Goal: Ask a question

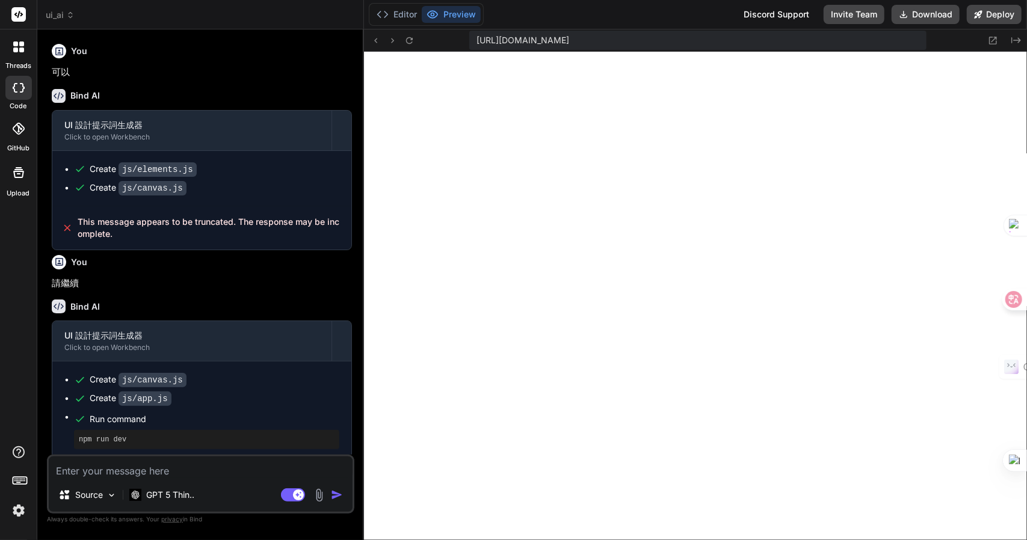
scroll to position [7994, 0]
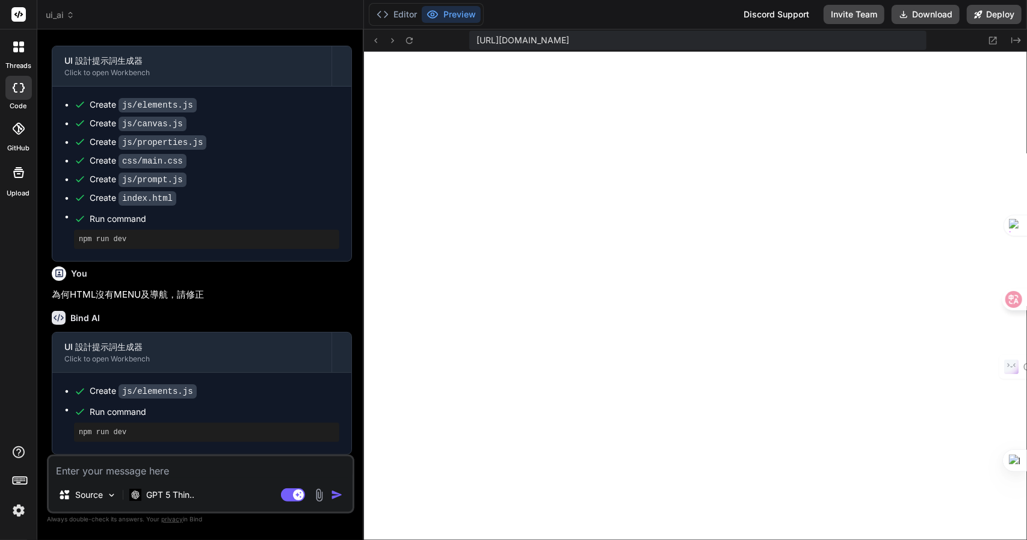
click at [152, 474] on textarea at bounding box center [201, 468] width 304 height 22
click at [127, 471] on textarea at bounding box center [201, 468] width 304 height 22
type textarea "M"
type textarea "x"
type textarea "ME"
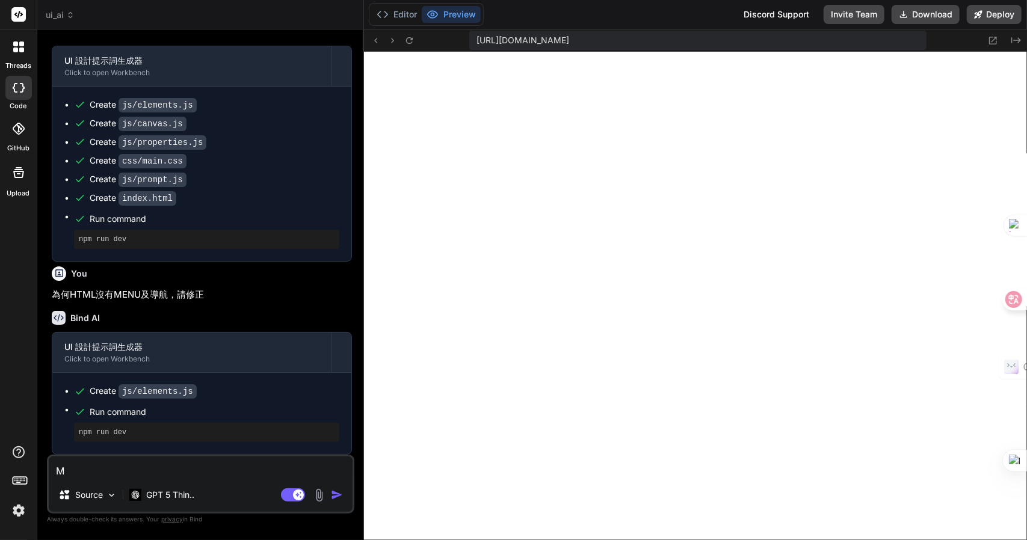
type textarea "x"
type textarea "MEN"
type textarea "x"
type textarea "MENU"
type textarea "x"
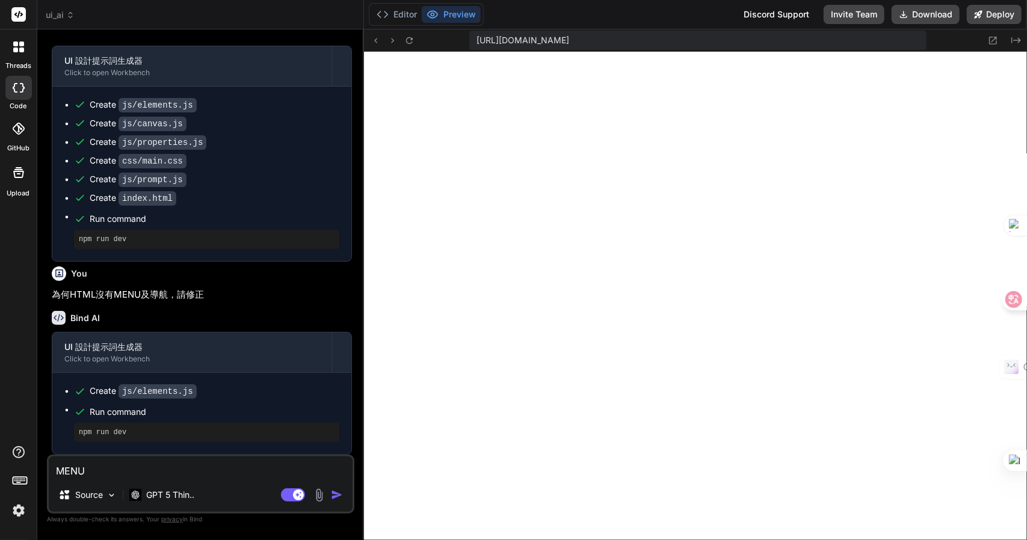
type textarea "MENU戈"
type textarea "x"
type textarea "MENU戈大"
type textarea "x"
type textarea "MENU戈大弓"
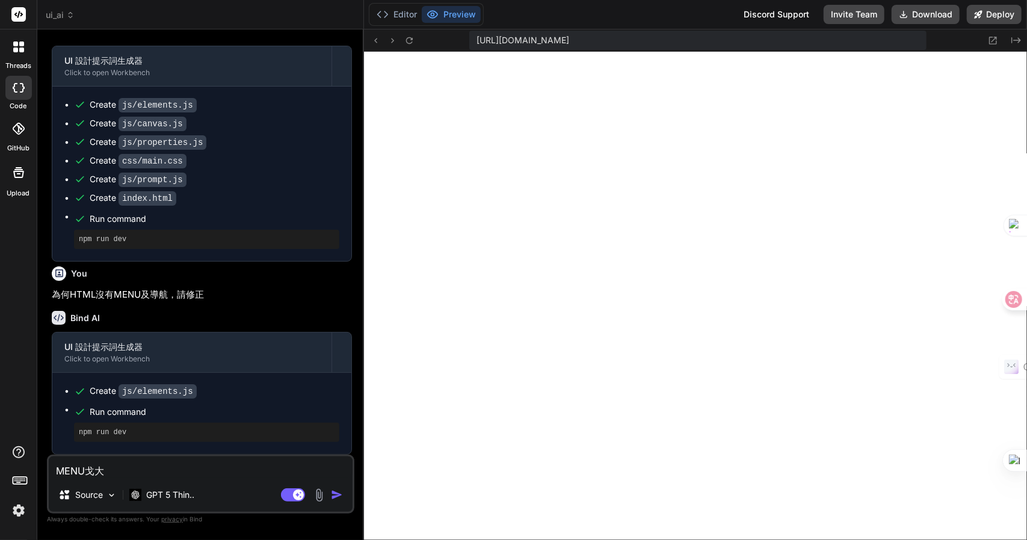
type textarea "x"
type textarea "MENU戈大弓火"
type textarea "x"
type textarea "MENU為"
type textarea "x"
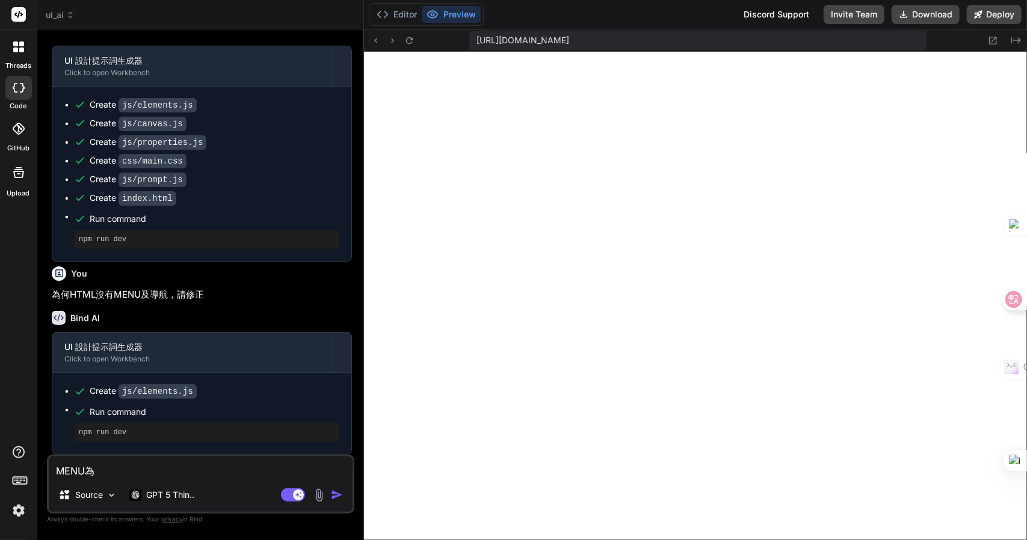
type textarea "MENU為人"
type textarea "x"
type textarea "MENU為人一"
type textarea "x"
type textarea "MENU為人一口"
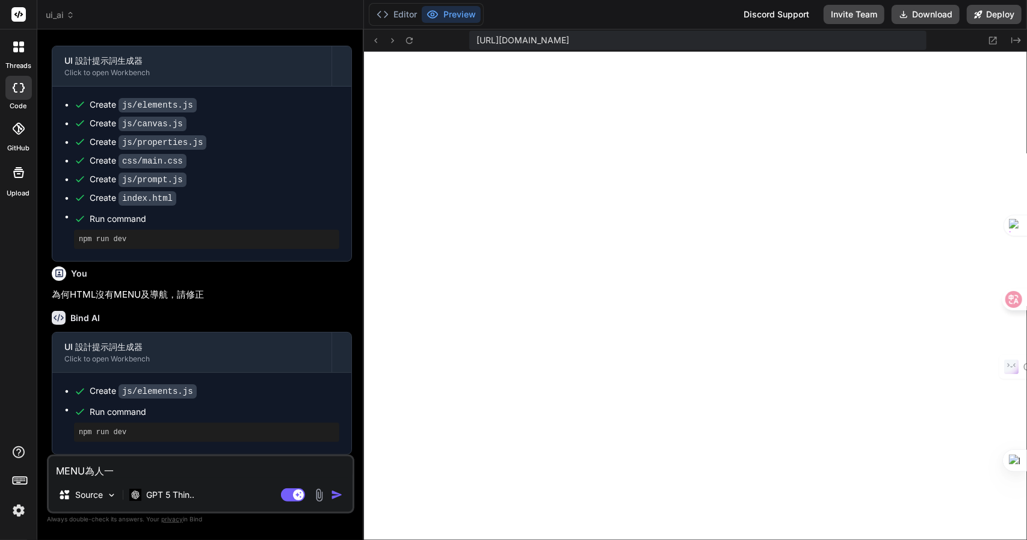
type textarea "x"
type textarea "MENU為人一"
type textarea "x"
type textarea "MENU為人一弓"
type textarea "x"
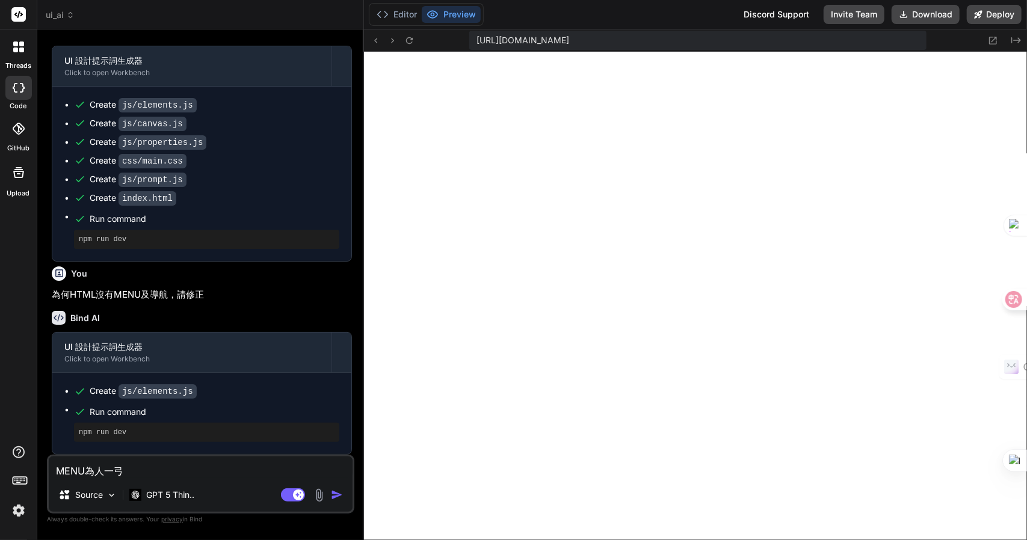
type textarea "MENU為人一弓口"
type textarea "x"
type textarea "MENU為何"
type textarea "x"
type textarea "MENU為何水"
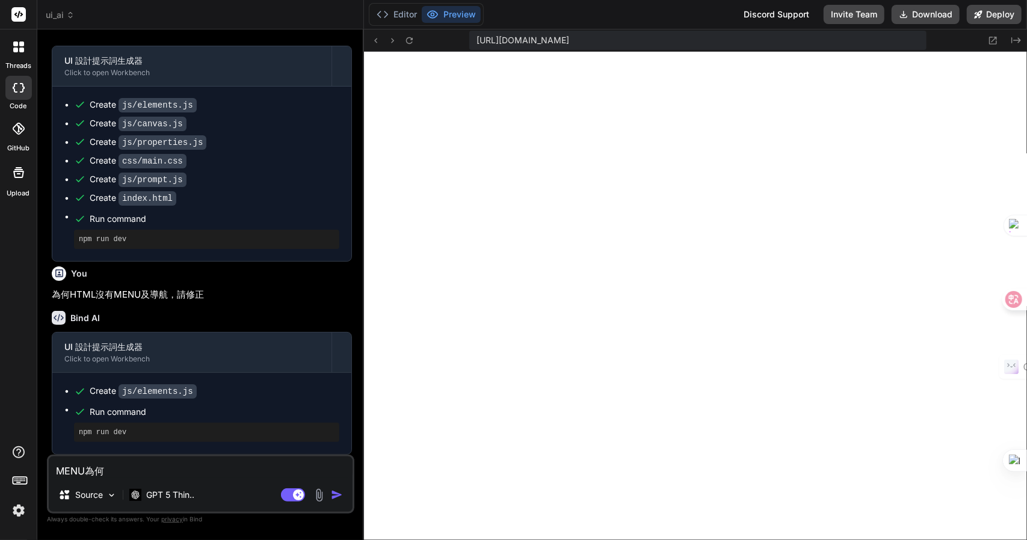
type textarea "x"
type textarea "MENU為何水弓"
type textarea "x"
type textarea "MENU為何水弓水"
type textarea "x"
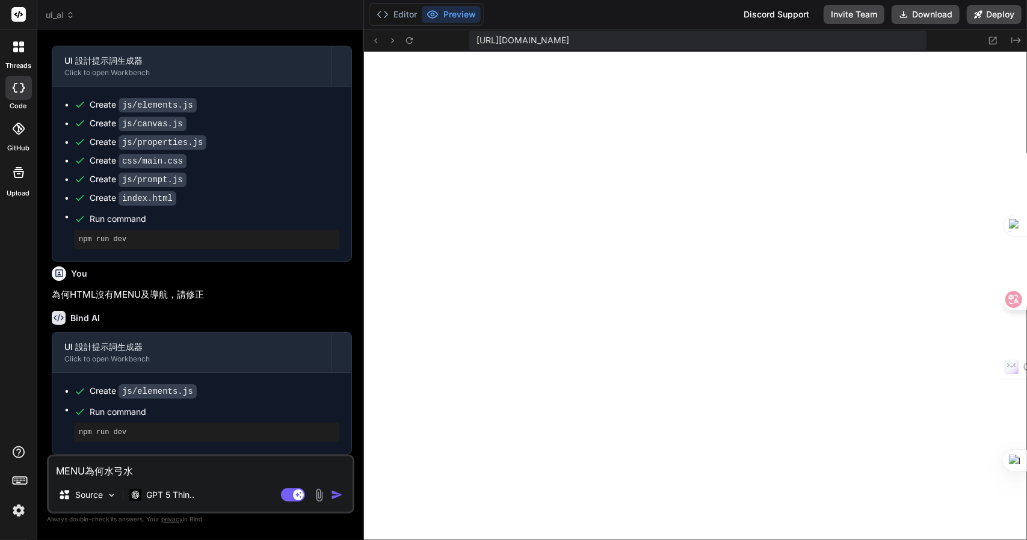
type textarea "MENU為何沒"
type textarea "x"
type textarea "MENU為何沒大"
type textarea "x"
type textarea "MENU為何沒大月"
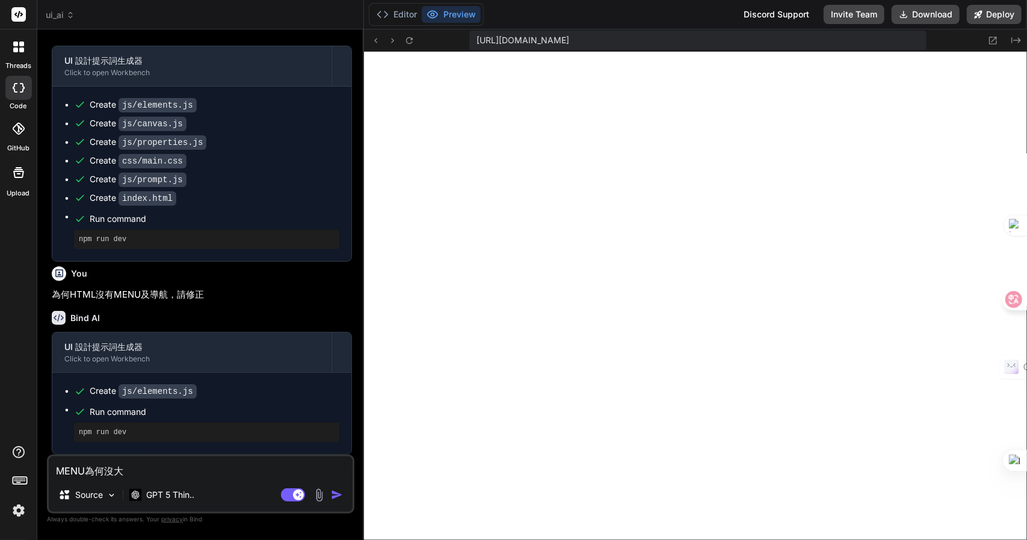
type textarea "x"
type textarea "MENU為何沒有"
type textarea "x"
type textarea "MENU為何沒有十"
type textarea "x"
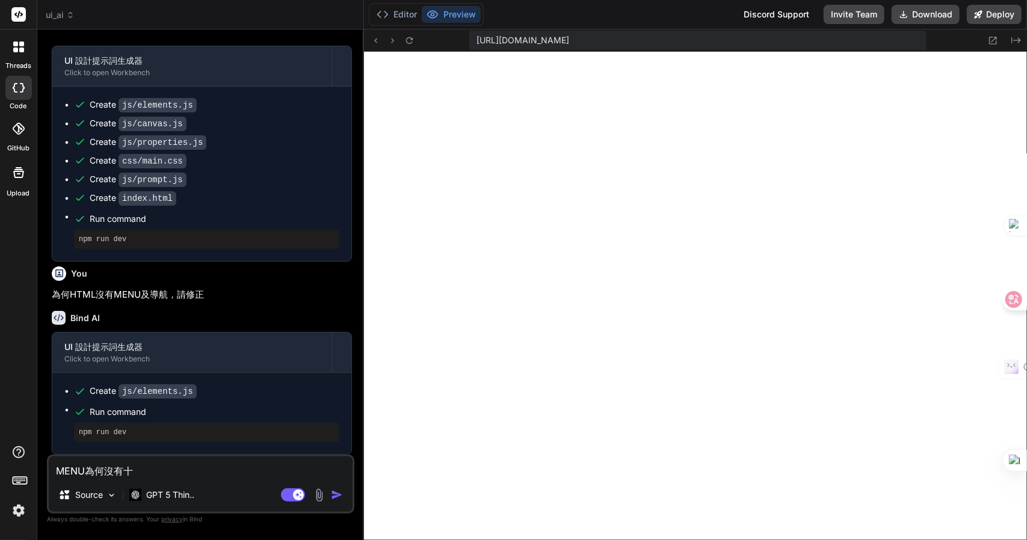
type textarea "MENU為何沒有十水"
type textarea "x"
type textarea "MENU為何沒有支"
type textarea "x"
type textarea "MENU為何沒有支手"
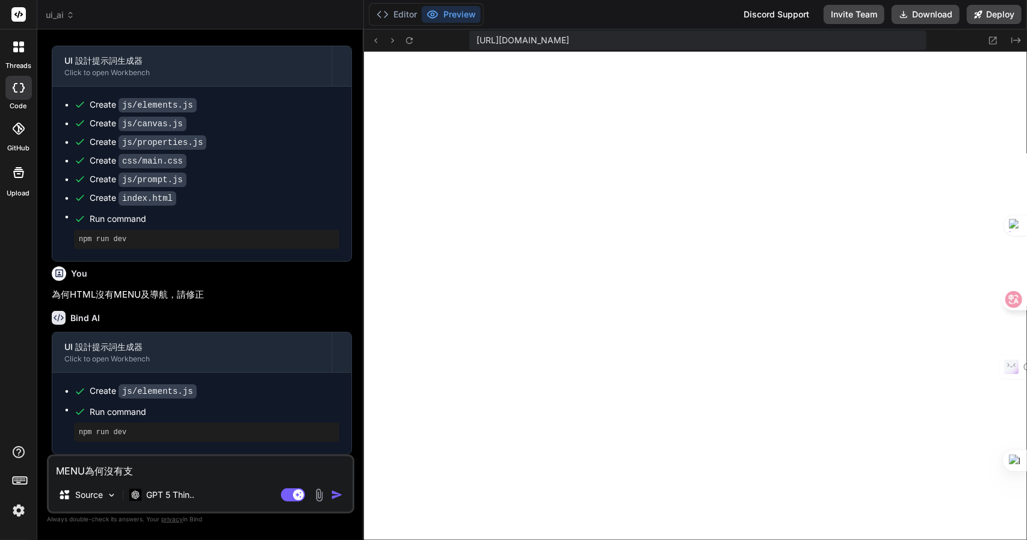
type textarea "x"
type textarea "MENU為何沒有支手土"
type textarea "x"
type textarea "MENU為何沒有支手[PERSON_NAME]"
type textarea "x"
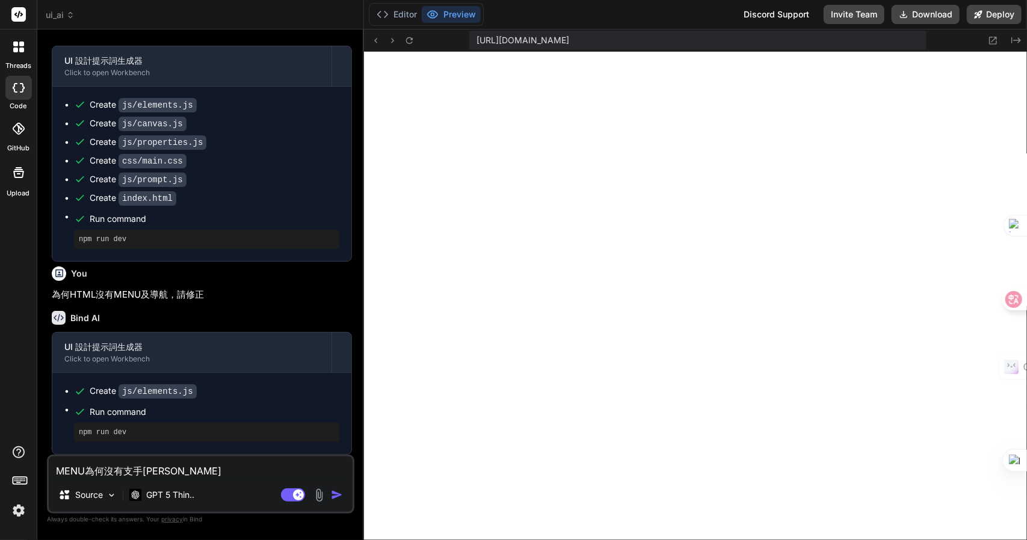
type textarea "MENU為何沒有支手[PERSON_NAME]"
type textarea "x"
type textarea "MENU為何沒有支持"
type textarea "x"
type textarea "MENU為何沒有支持S"
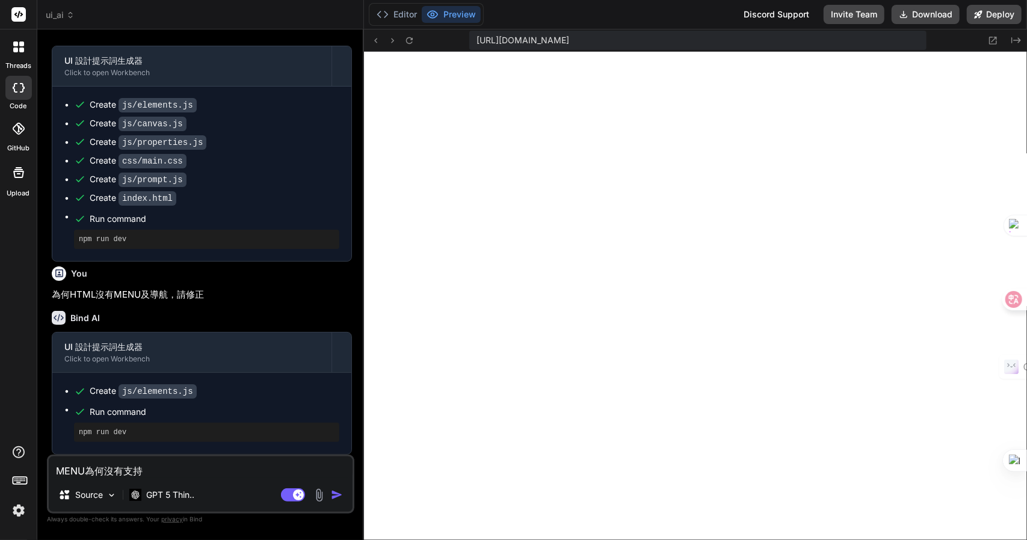
type textarea "x"
type textarea "MENU為何沒有支持SY"
type textarea "x"
type textarea "MENU為何沒有支持S"
type textarea "x"
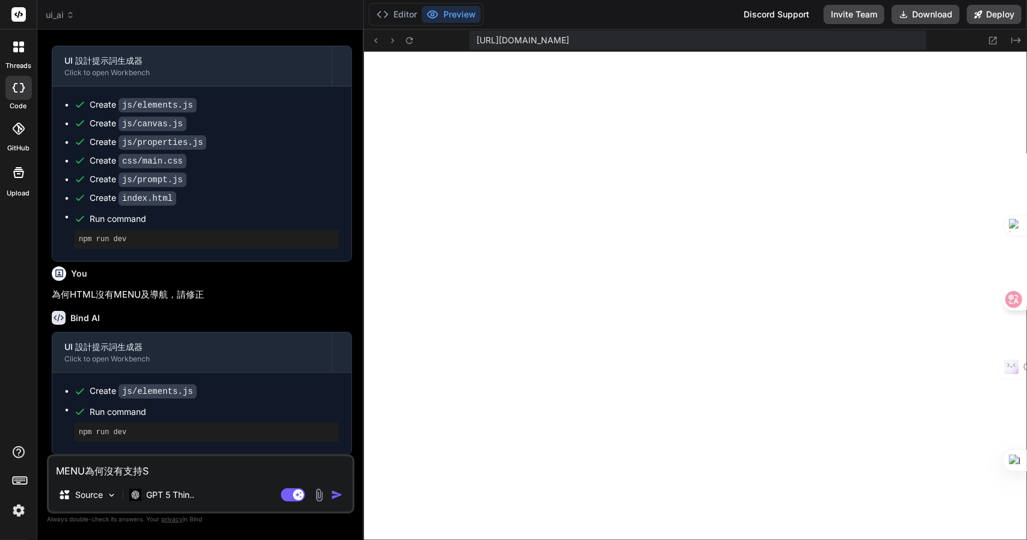
type textarea "MENU為何沒有支持SU"
type textarea "x"
type textarea "MENU為何沒有支持SUB"
type textarea "x"
type textarea "MENU為何沒有支持SUBM"
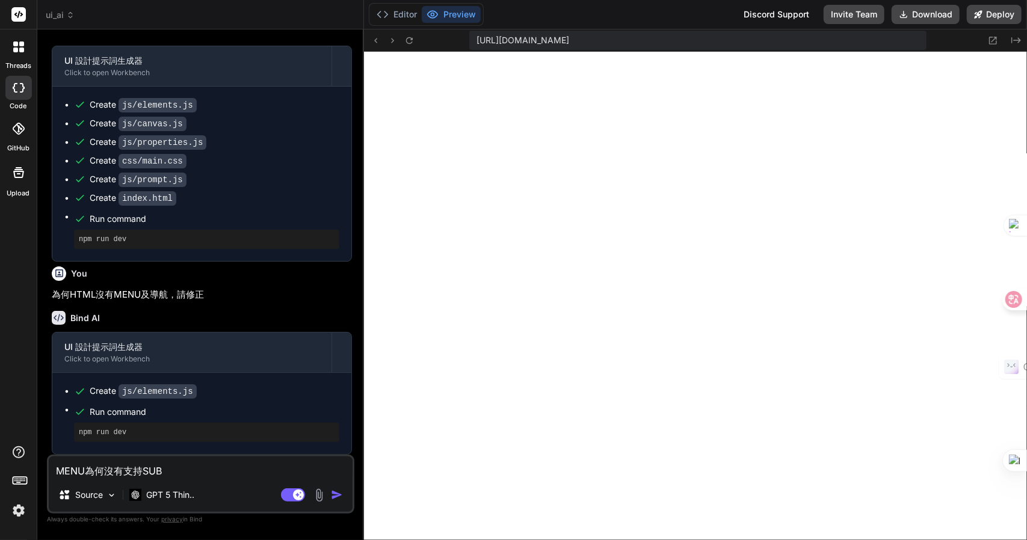
type textarea "x"
type textarea "MENU為何沒有支持SUBME"
type textarea "x"
type textarea "MENU為何沒有支持SUBMEN"
type textarea "x"
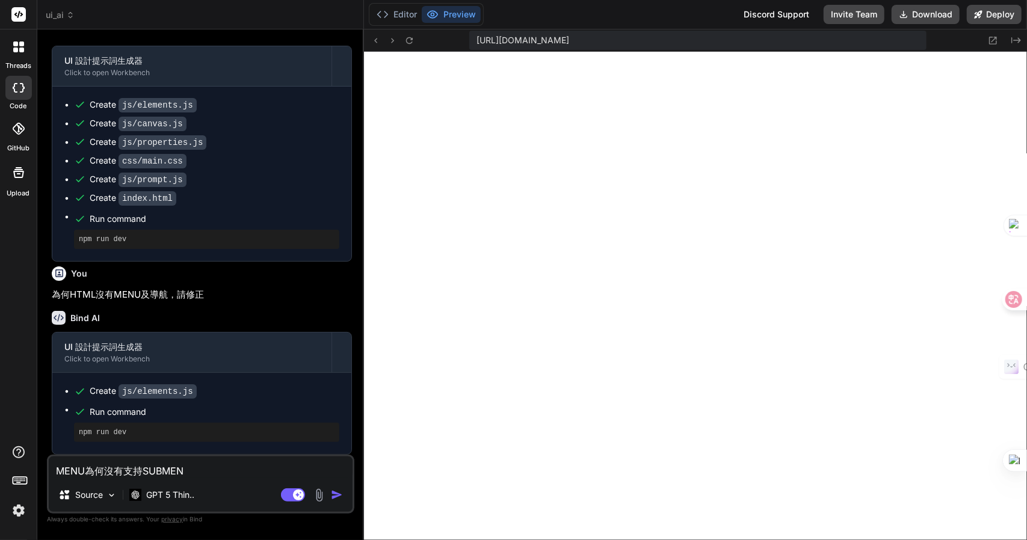
type textarea "MENU為何沒有支持SUBMENU"
type textarea "x"
type textarea "MENU為何沒有支持SUBMENU一"
type textarea "x"
type textarea "MENU為何沒有支持SUBMENU一大"
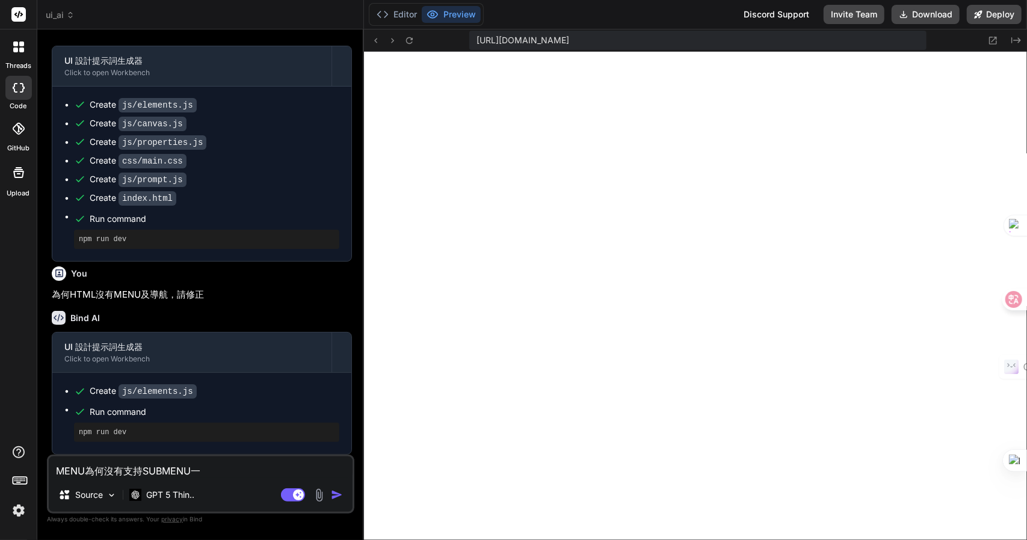
type textarea "x"
type textarea "MENU為何沒有支持SUBMENU一大尸"
type textarea "x"
type textarea "MENU為何沒有支持SUBMENU功"
type textarea "x"
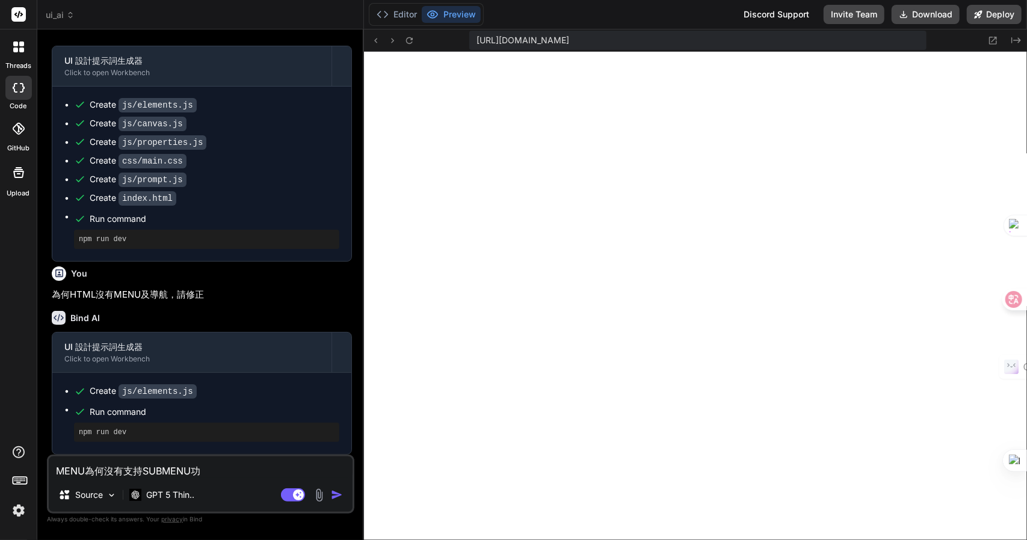
type textarea "MENU為何沒有支持SUBMENU功戈"
type textarea "x"
type textarea "MENU為何沒有支持SUBMENU功戈月"
type textarea "x"
type textarea "MENU為何沒有支持SUBMENU功戈月心"
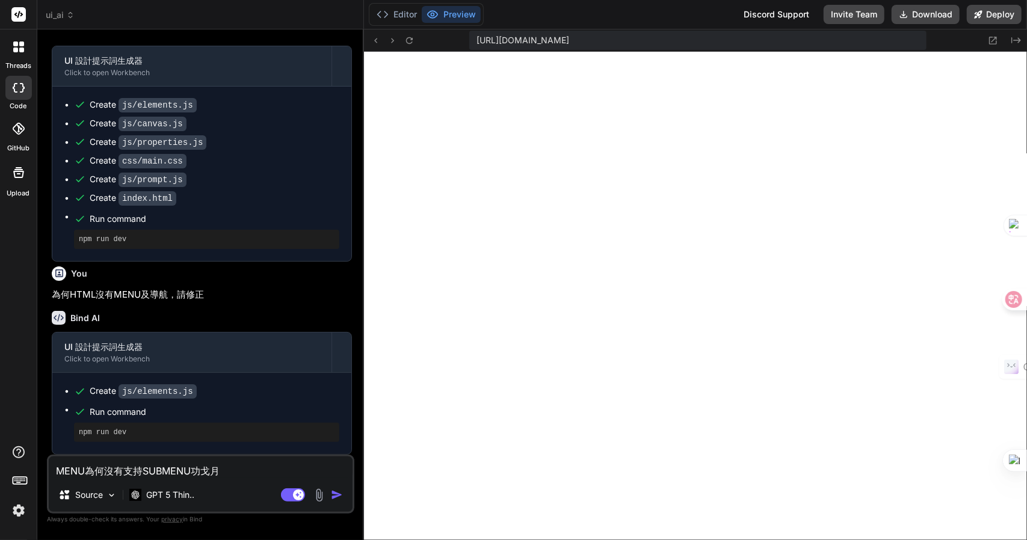
type textarea "x"
type textarea "MENU為何沒有支持SUBMENU功戈月心心"
type textarea "x"
type textarea "MENU為何沒有支持SUBMENU功能"
type textarea "x"
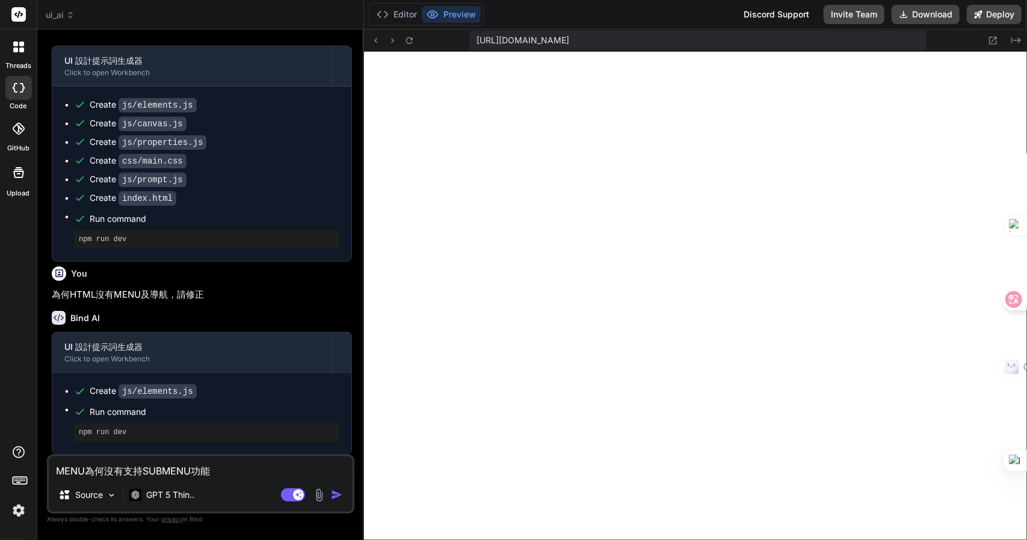
type textarea "MENU為何沒有支持SUBMENU功能Z"
type textarea "x"
type textarea "MENU為何沒有支持SUBMENU功能Z難"
type textarea "x"
type textarea "MENU為何沒有支持SUBMENU功能Z難日"
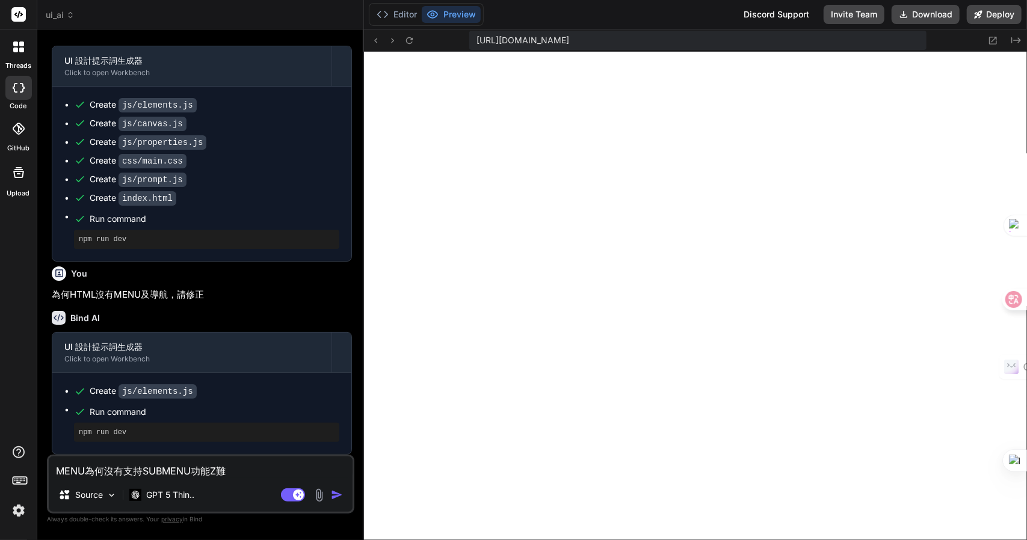
type textarea "x"
type textarea "MENU為何沒有支持SUBMENU功能Z難日月"
type textarea "x"
type textarea "MENU為何沒有支持SUBMENU功能，"
type textarea "x"
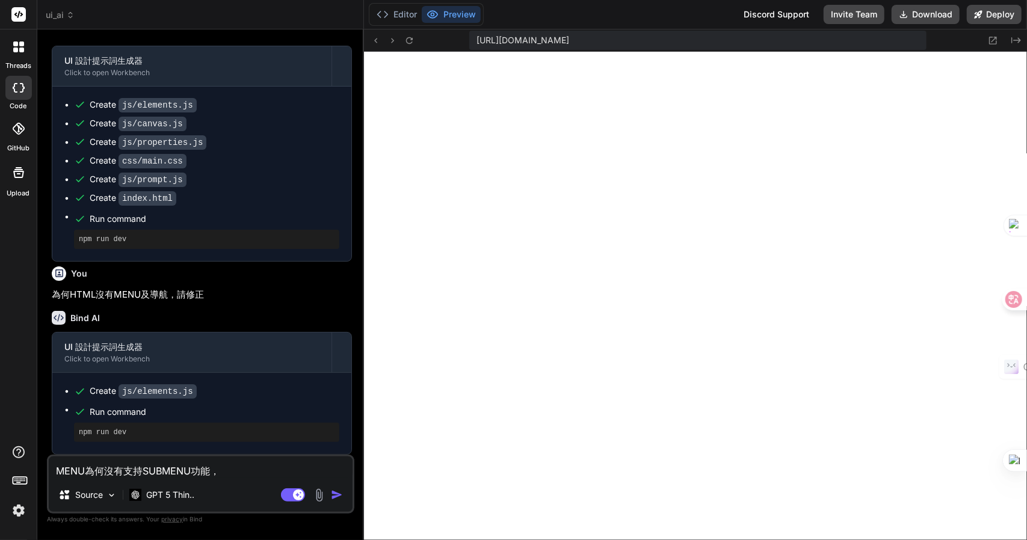
type textarea "MENU為何沒有支持SUBMENU功能，卜"
type textarea "x"
type textarea "MENU為何沒有支持SUBMENU功能，[PERSON_NAME]口"
type textarea "x"
type textarea "MENU為何沒有支持SUBMENU功能，卜口手"
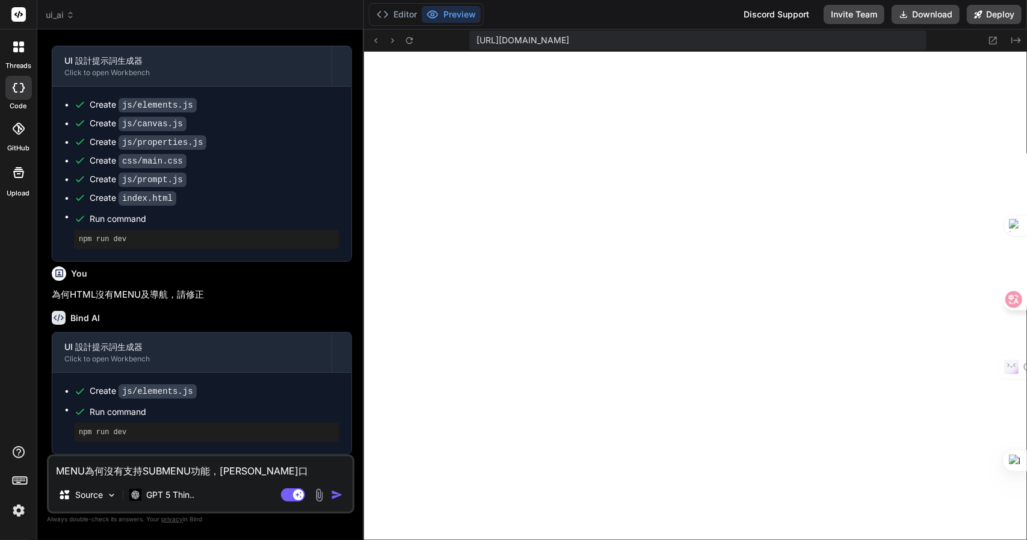
type textarea "x"
type textarea "MENU為何沒有支持SUBMENU功能，[PERSON_NAME]口手一"
type textarea "x"
type textarea "MENU為何沒有支持SUBMENU功能，[PERSON_NAME]口手一月"
type textarea "x"
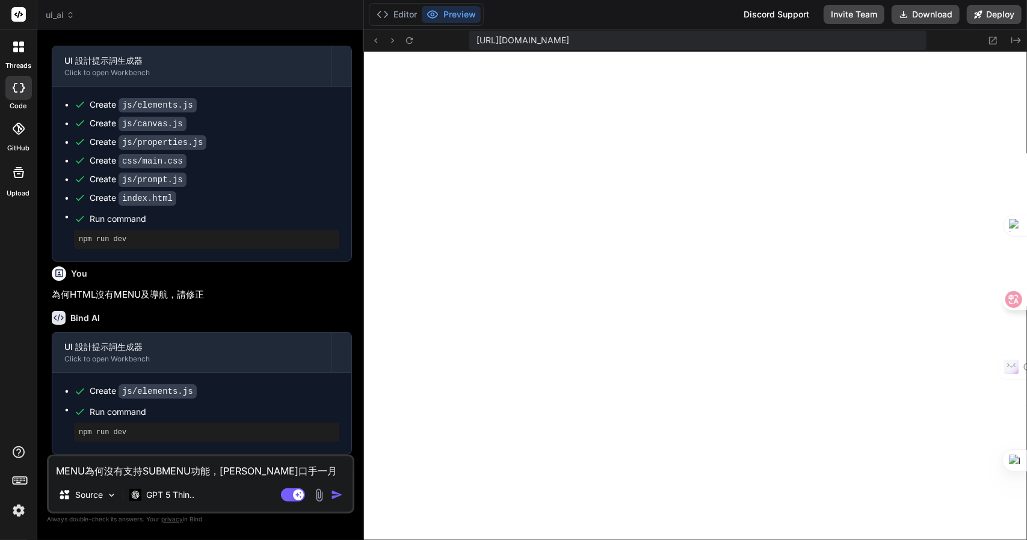
type textarea "MENU為何沒有支持SUBMENU功能，請"
type textarea "x"
type textarea "MENU為何沒有支持SUBMENU功能，請中"
type textarea "x"
type textarea "MENU為何沒有支持SUBMENU功能，請中戈"
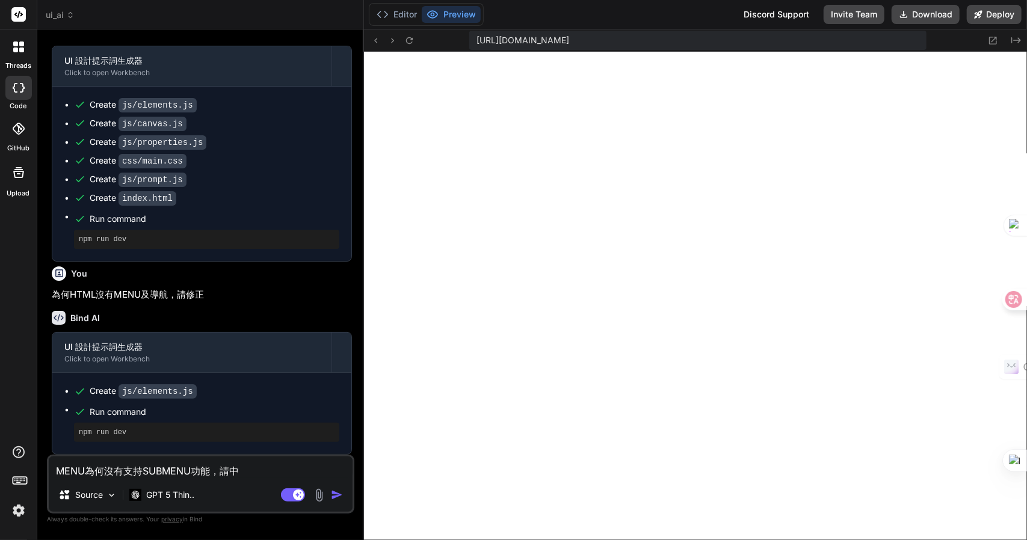
type textarea "x"
type textarea "MENU為何沒有支持SUBMENU功能，請中戈十"
type textarea "x"
type textarea "MENU為何沒有支持SUBMENU功能，請中戈十月"
type textarea "x"
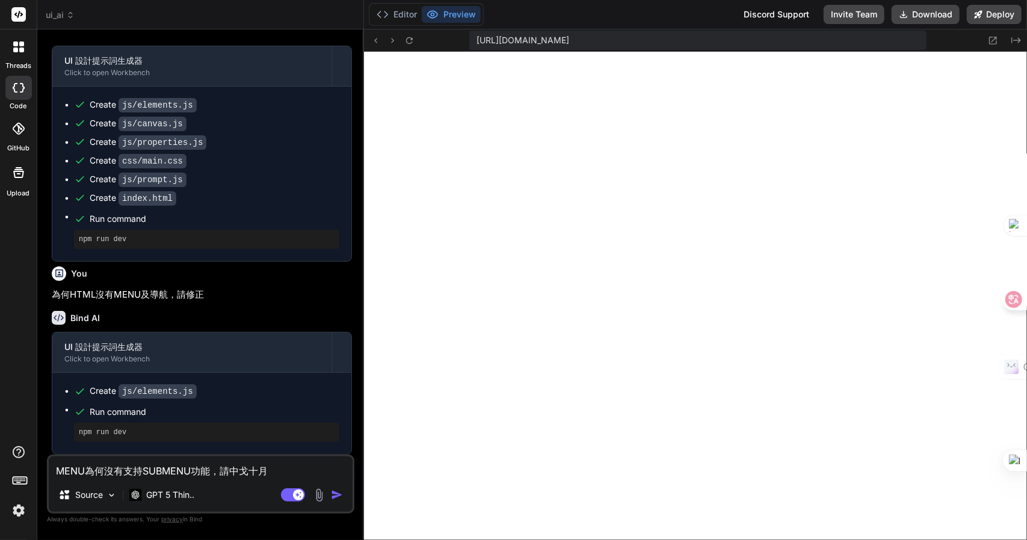
type textarea "MENU為何沒有支持SUBMENU功能，請中戈十"
type textarea "x"
type textarea "MENU為何沒有支持SUBMENU功能，請中戈"
type textarea "x"
type textarea "MENU為何沒有支持SUBMENU功能，請中"
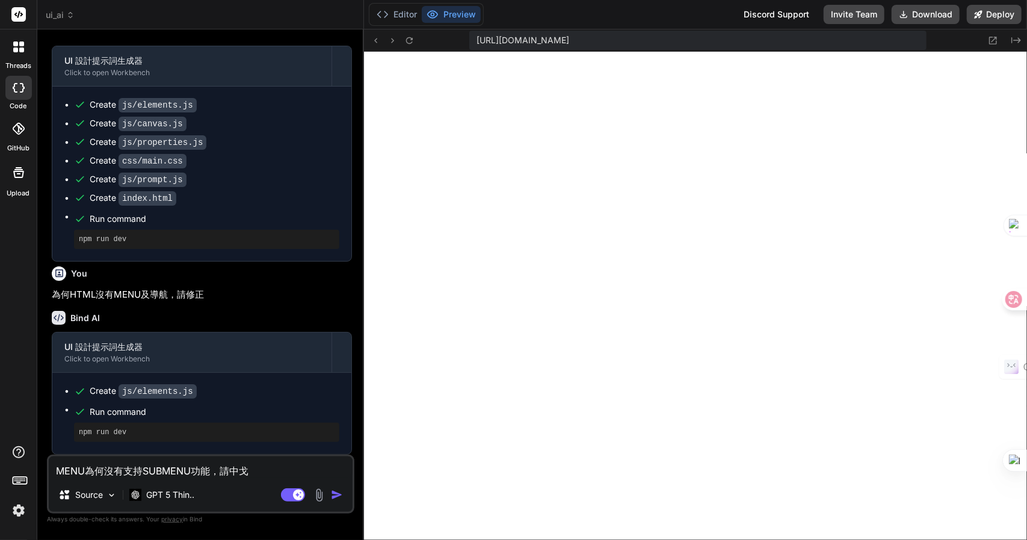
type textarea "x"
type textarea "MENU為何沒有支持SUBMENU功能，請"
type textarea "x"
type textarea "MENU為何沒有支持SUBMENU功能，請人"
type textarea "x"
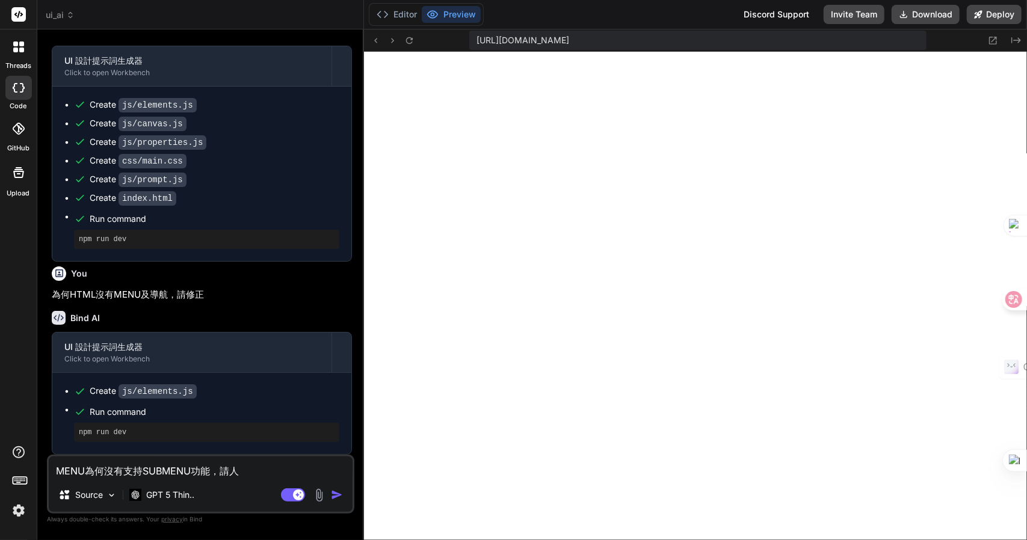
type textarea "MENU為何沒有支持SUBMENU功能，請人中"
type textarea "x"
type textarea "MENU為何沒有支持SUBMENU功能，請人中人"
type textarea "x"
type textarea "MENU為何沒有支持SUBMENU功能，請人中人[PERSON_NAME]"
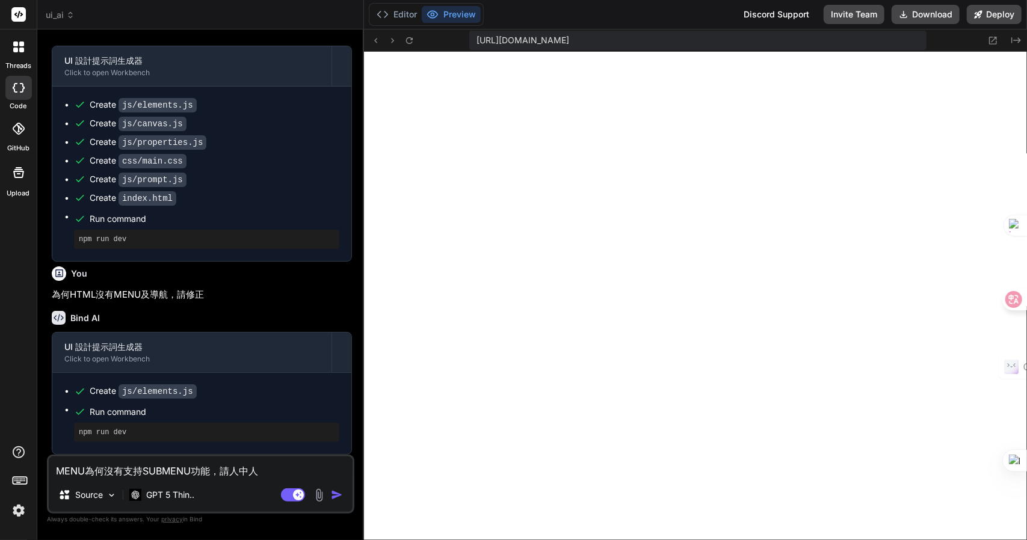
type textarea "x"
type textarea "MENU為何沒有支持SUBMENU功能，請修"
type textarea "x"
type textarea "MENU為何沒有支持SUBMENU功能，請修一"
type textarea "x"
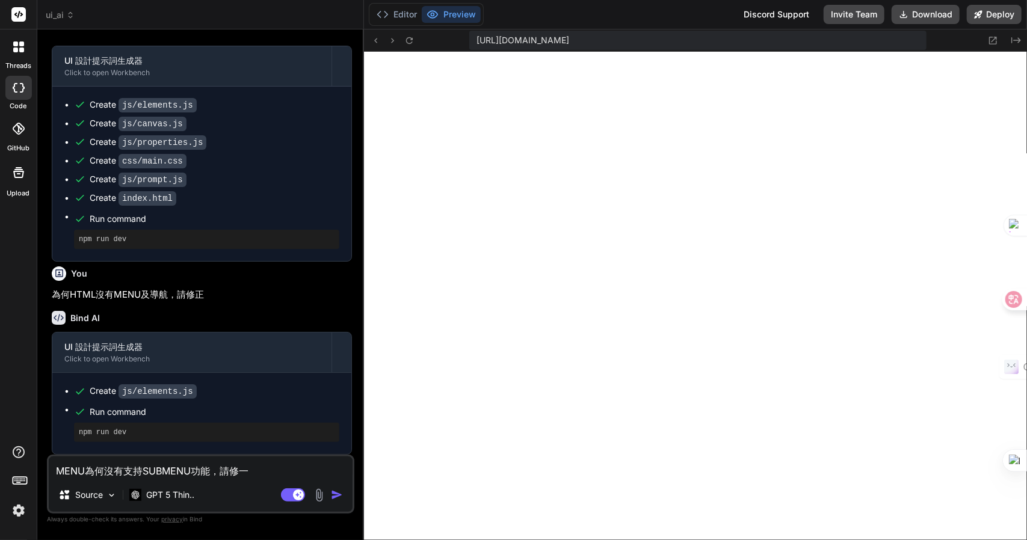
type textarea "MENU為何沒有支持SUBMENU功能，請修一[DEMOGRAPHIC_DATA]"
type textarea "x"
type textarea "MENU為何沒有支持SUBMENU功能，請修一卜中"
type textarea "x"
type textarea "MENU為何沒有支持SUBMENU功能，請修一卜中一"
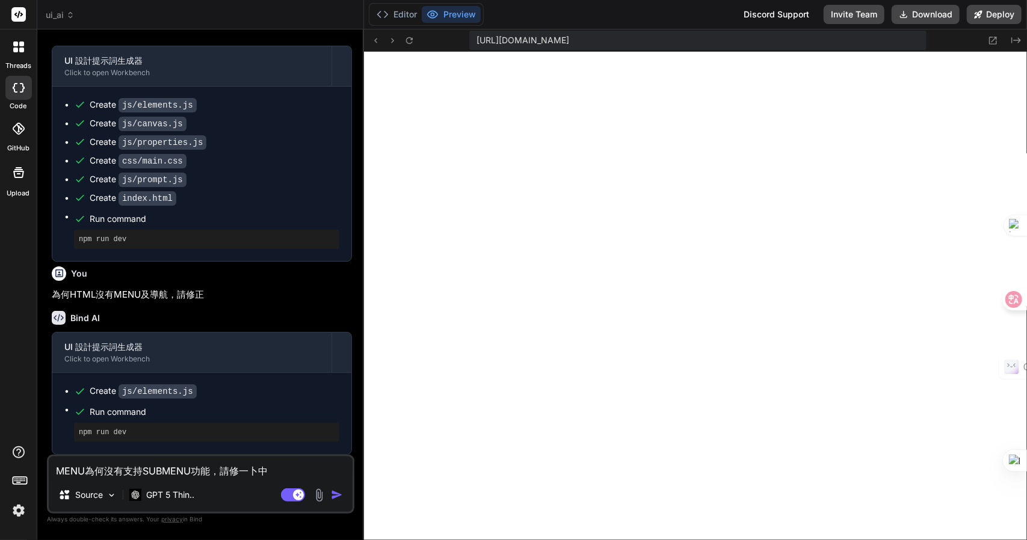
type textarea "x"
type textarea "MENU為何沒有支持SUBMENU功能，請修正"
type textarea "x"
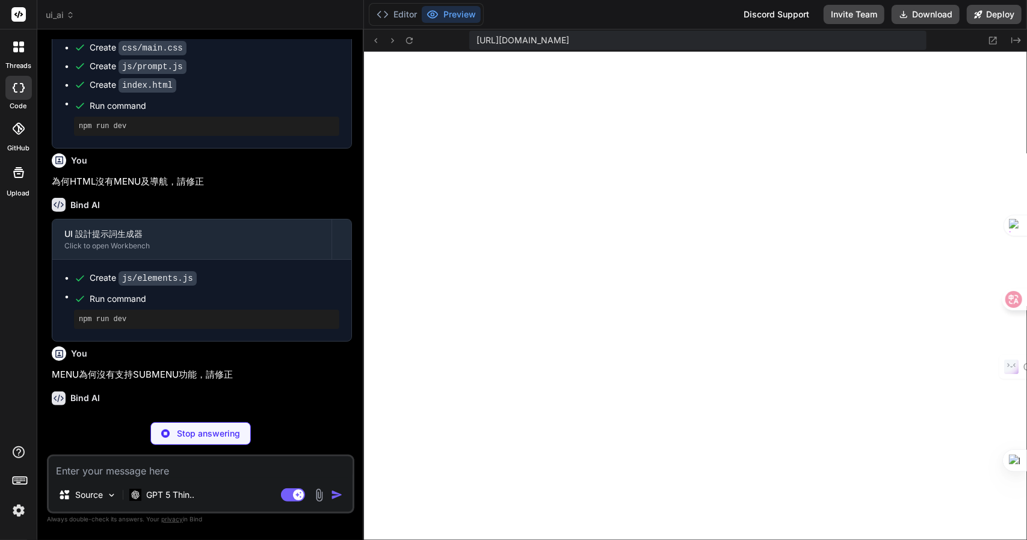
scroll to position [3980, 0]
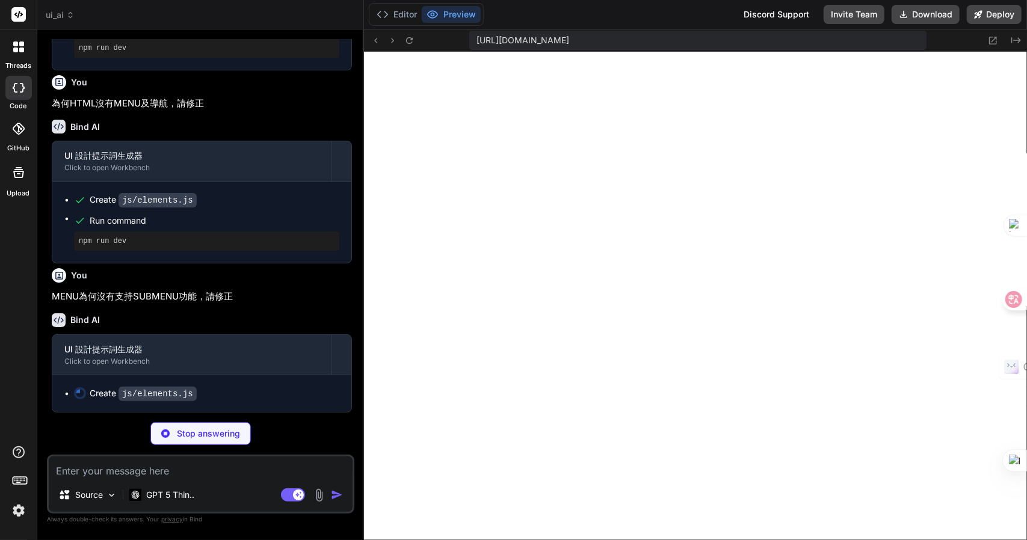
type textarea "x"
type textarea "WECHAT_GROUPS, HTML_GROUPS, names: (type, platform) => ({ zh: zhLabel(type, pla…"
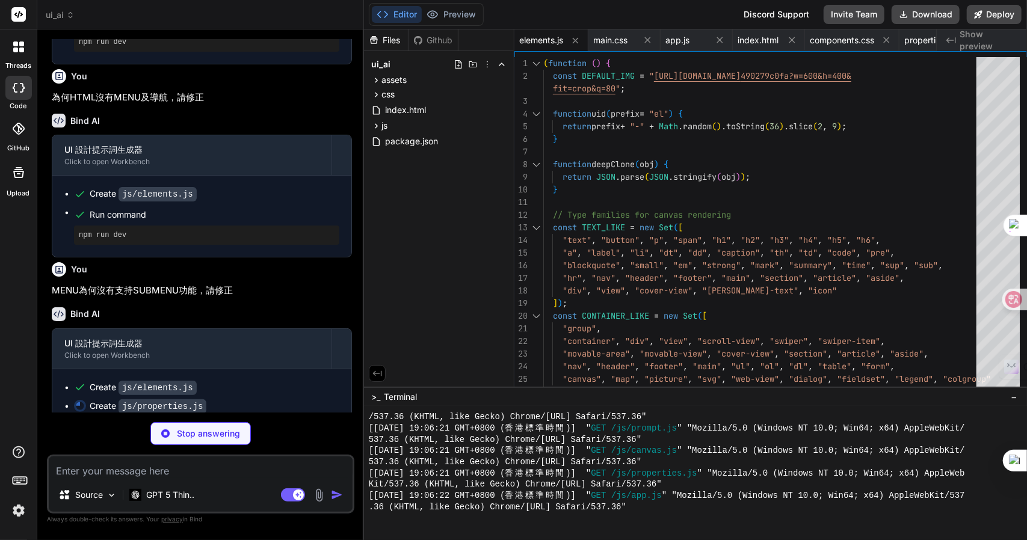
type textarea "x"
type textarea "if (/^#([0-9a-f]{3}|[0-9a-f]{6})$/i.test(String(val || ""))) return val; return…"
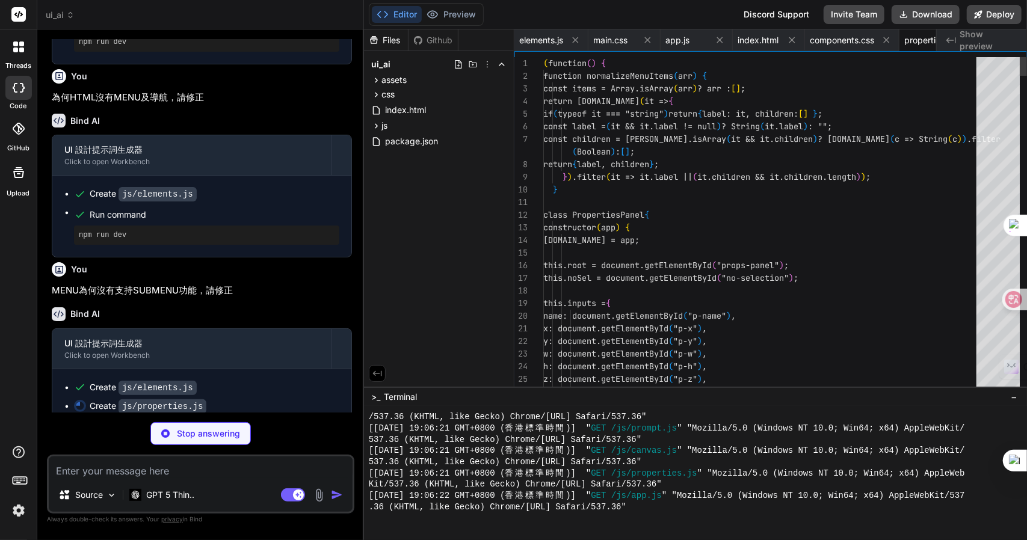
scroll to position [0, 117]
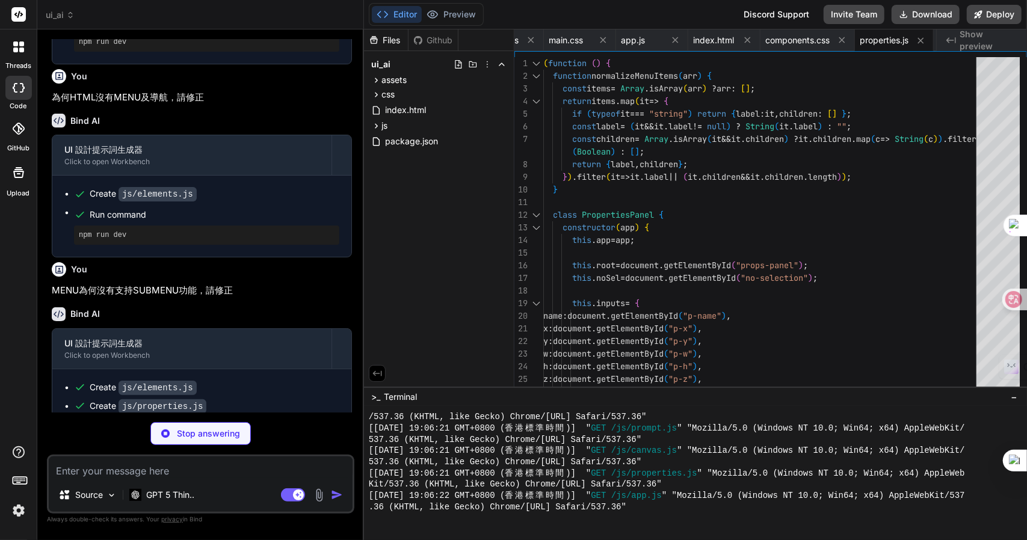
type textarea "x"
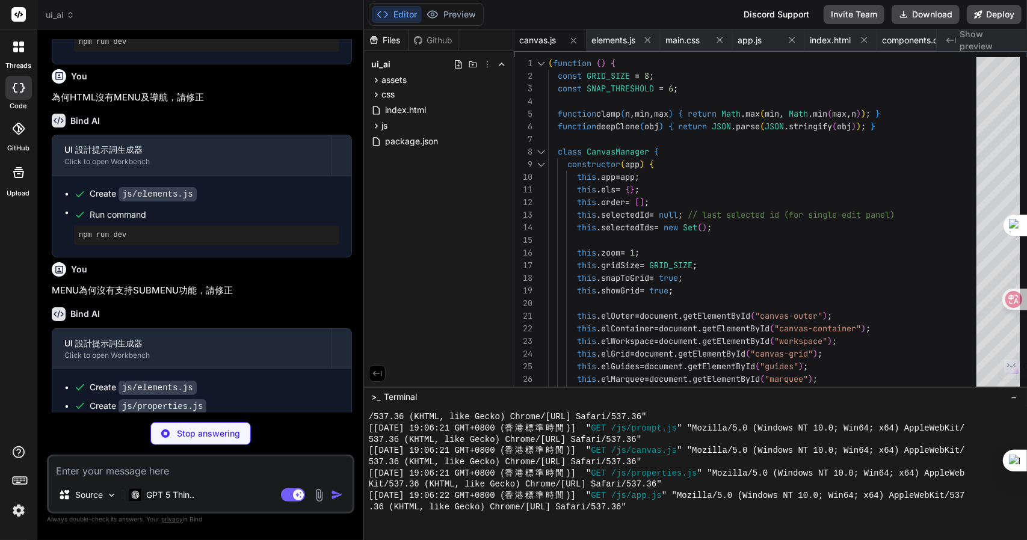
type textarea "x"
type textarea "window.PromptGenerator = PromptGenerator; })();"
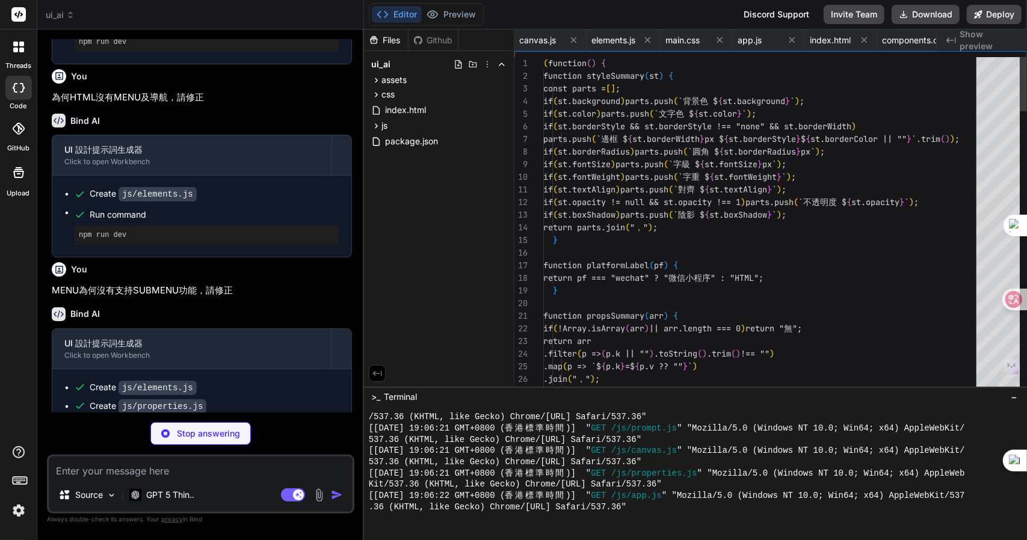
scroll to position [0, 188]
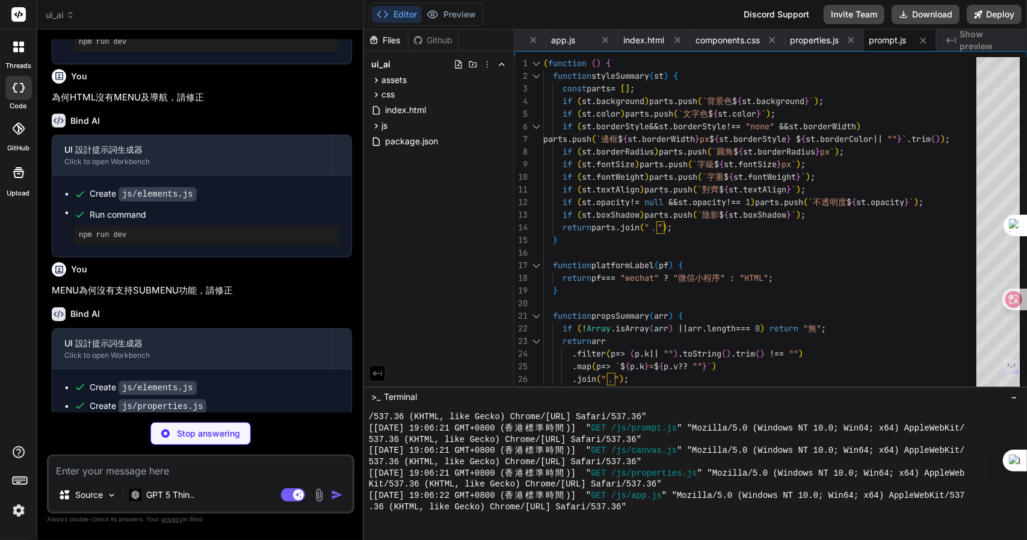
type textarea "x"
type textarea "box-shadow: 0 12px 40px rgba(0,0,0,.35); } .modal h3 { margin: 0 0 4px; } .moda…"
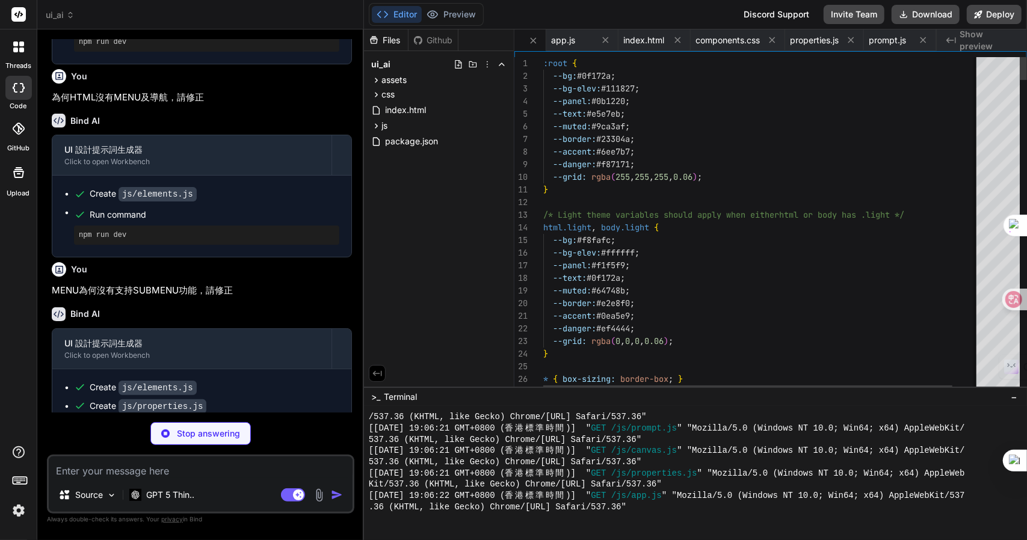
scroll to position [0, 147]
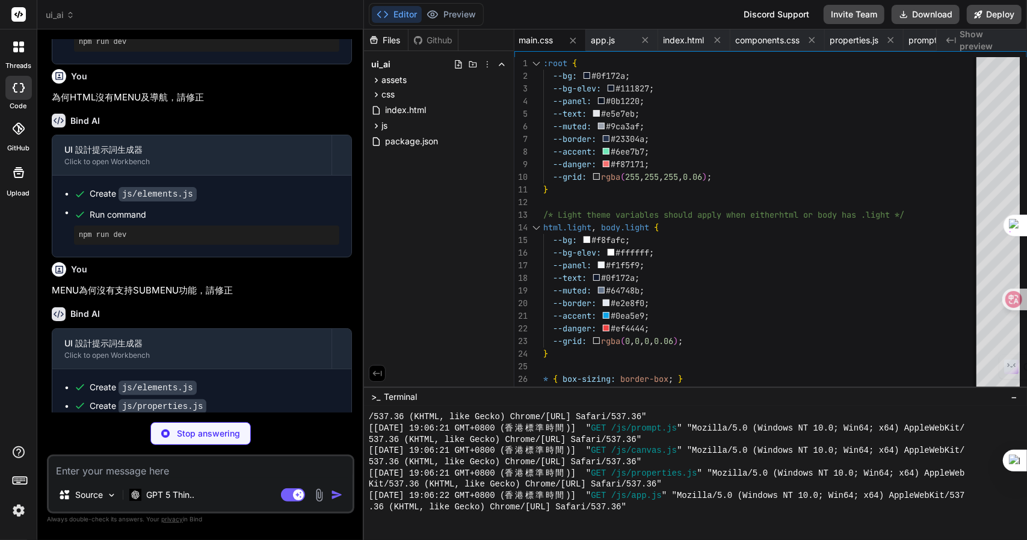
type textarea "x"
type textarea "background: transparent; color: var(--muted); border: 1px solid var(--border); …"
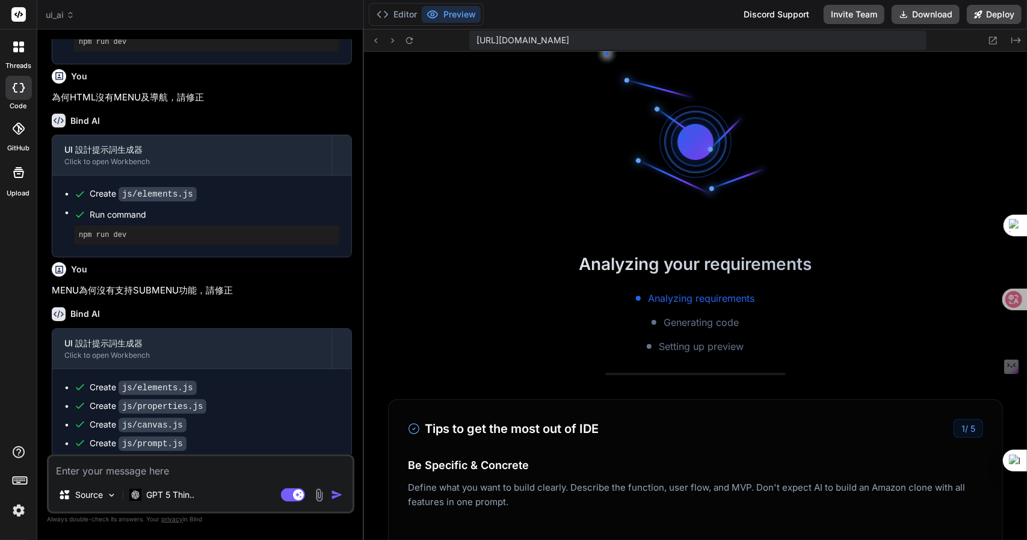
scroll to position [8320, 0]
type textarea "x"
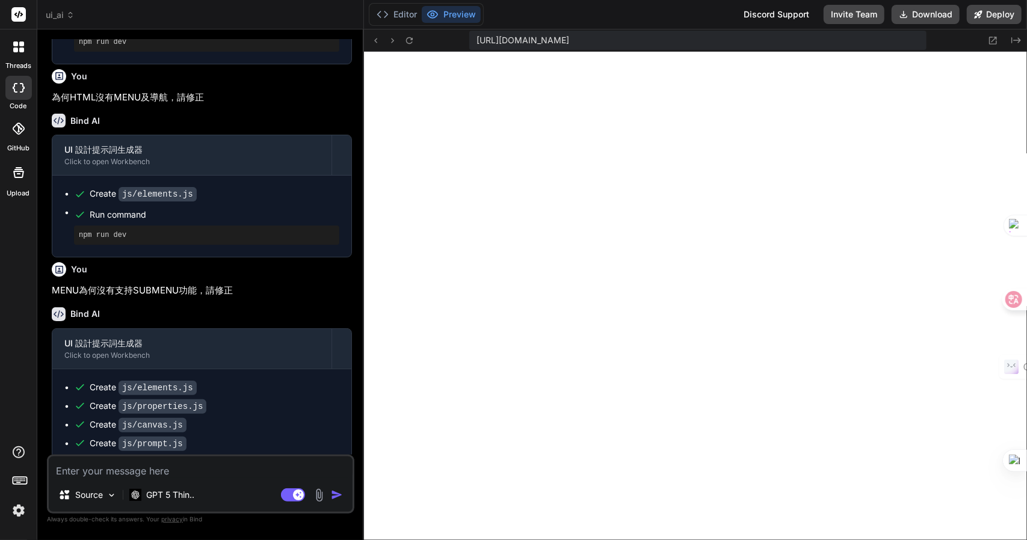
scroll to position [4138, 0]
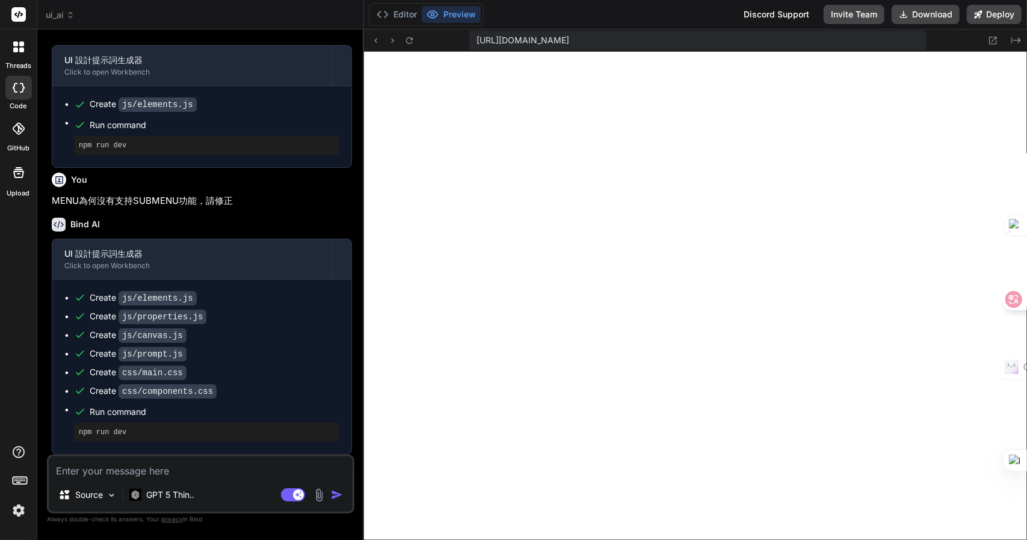
click at [156, 470] on textarea at bounding box center [201, 468] width 304 height 22
type textarea "竹"
type textarea "x"
type textarea "竹手"
type textarea "x"
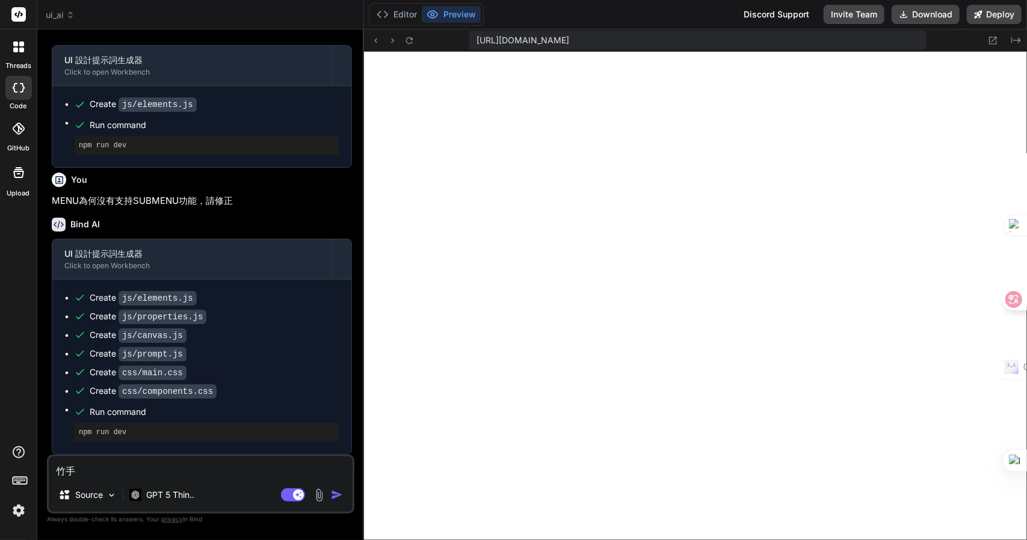
type textarea "竹手[PERSON_NAME]"
type textarea "x"
type textarea "我"
type textarea "x"
type textarea "[PERSON_NAME]"
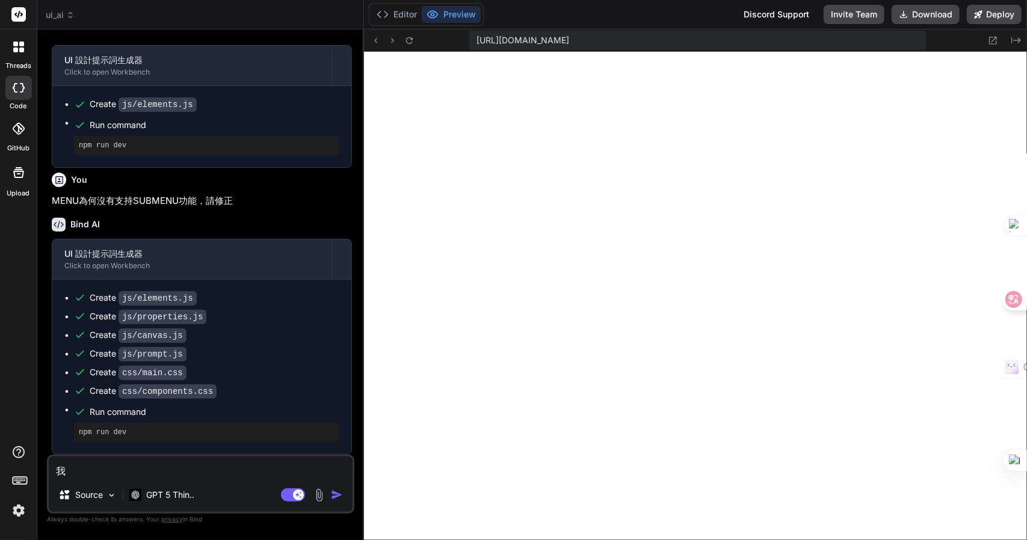
type textarea "x"
type textarea "[PERSON_NAME]"
type textarea "x"
type textarea "[PERSON_NAME]"
type textarea "x"
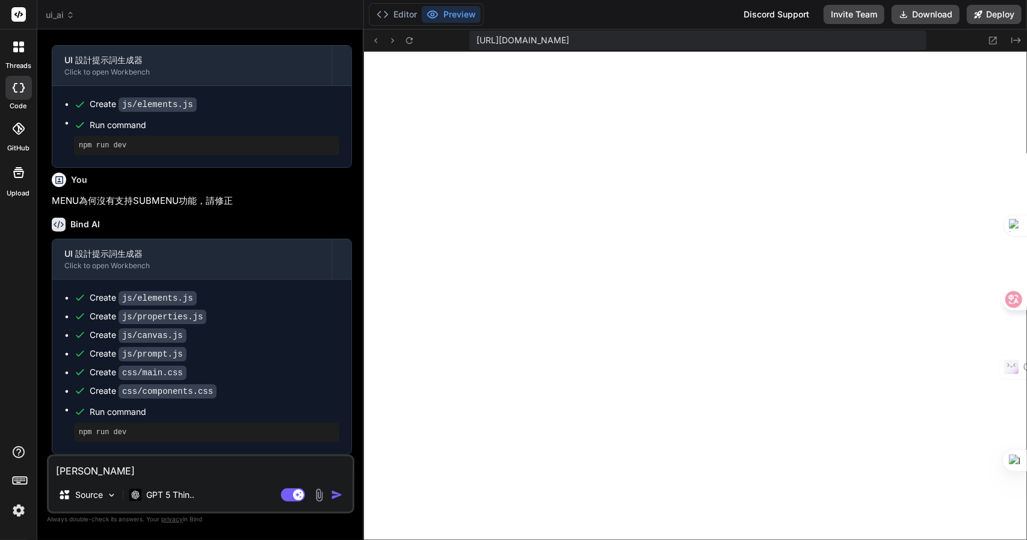
type textarea "我想"
type textarea "x"
type textarea "我想一"
type textarea "x"
type textarea "我想一田"
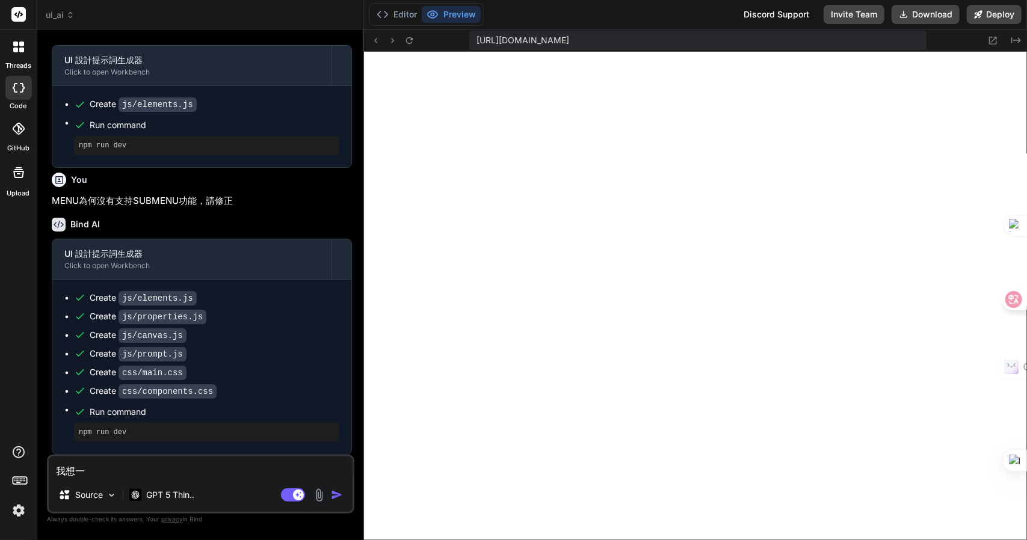
type textarea "x"
type textarea "我想一田女"
type textarea "x"
type textarea "我想要"
type textarea "x"
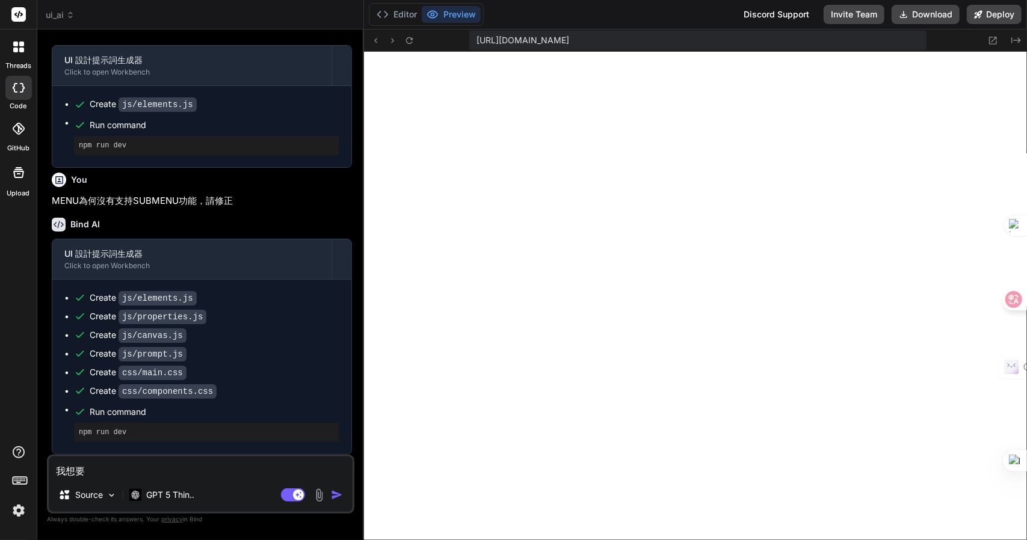
type textarea "我想要一"
type textarea "x"
type textarea "我想要一人"
type textarea "x"
type textarea "我想要一人田"
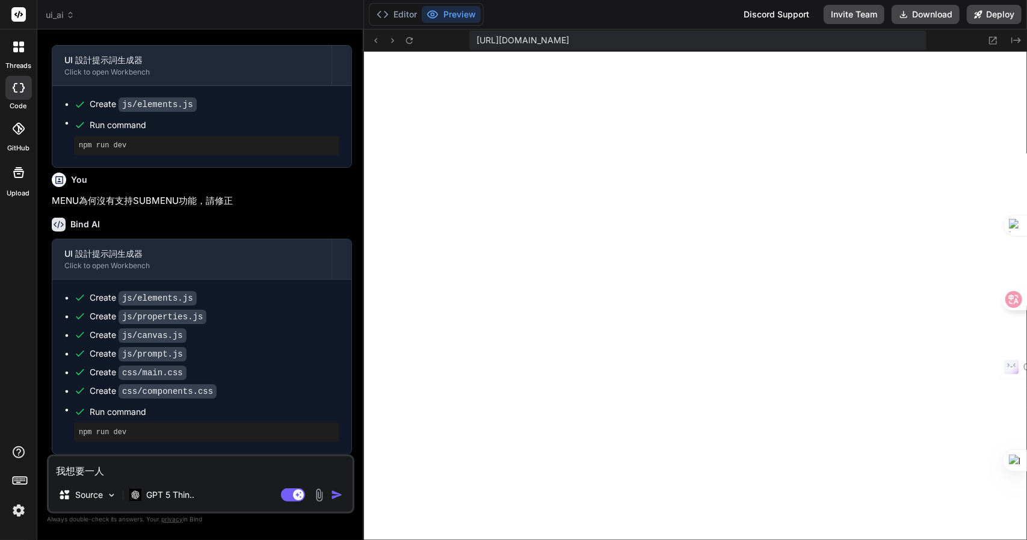
type textarea "x"
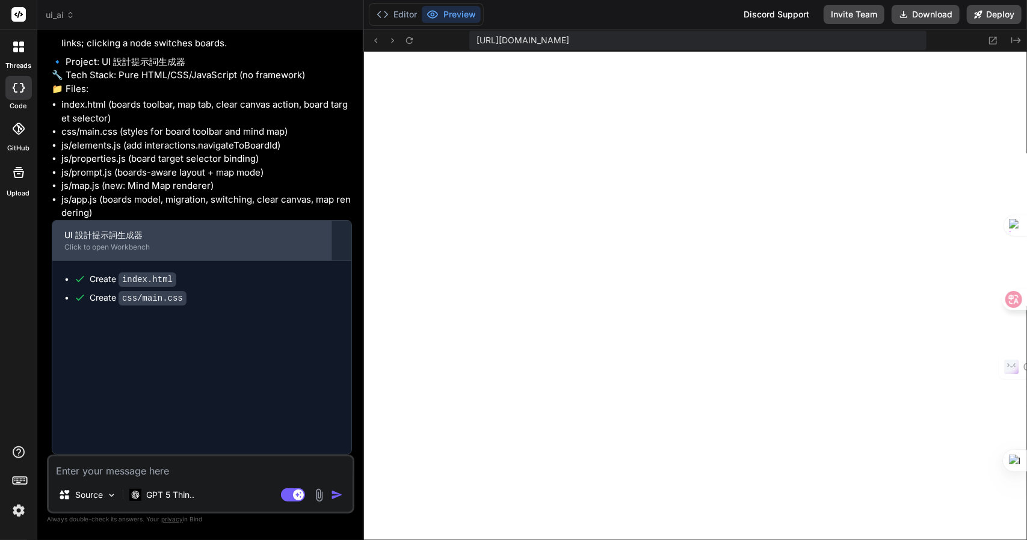
scroll to position [9105, 0]
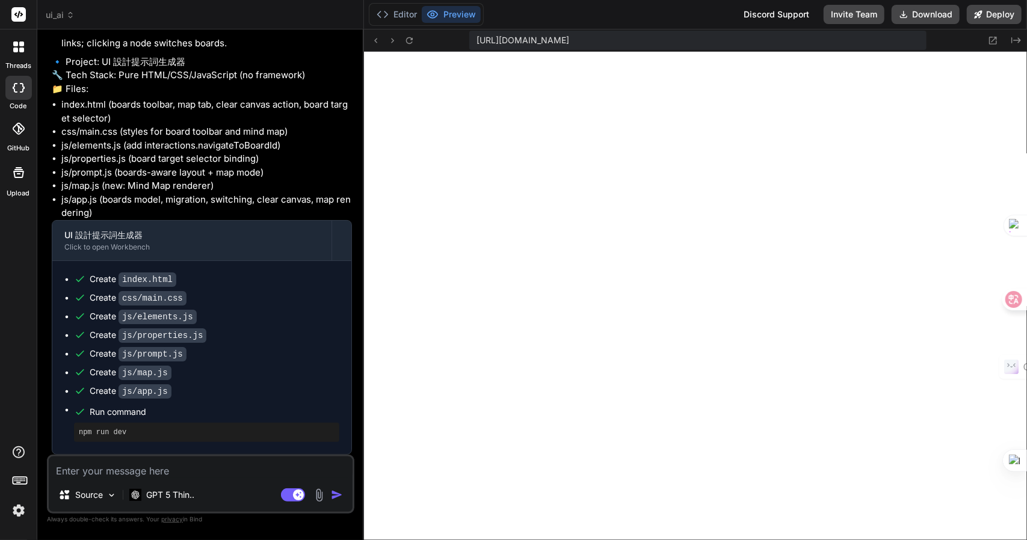
click at [223, 471] on textarea at bounding box center [201, 468] width 304 height 22
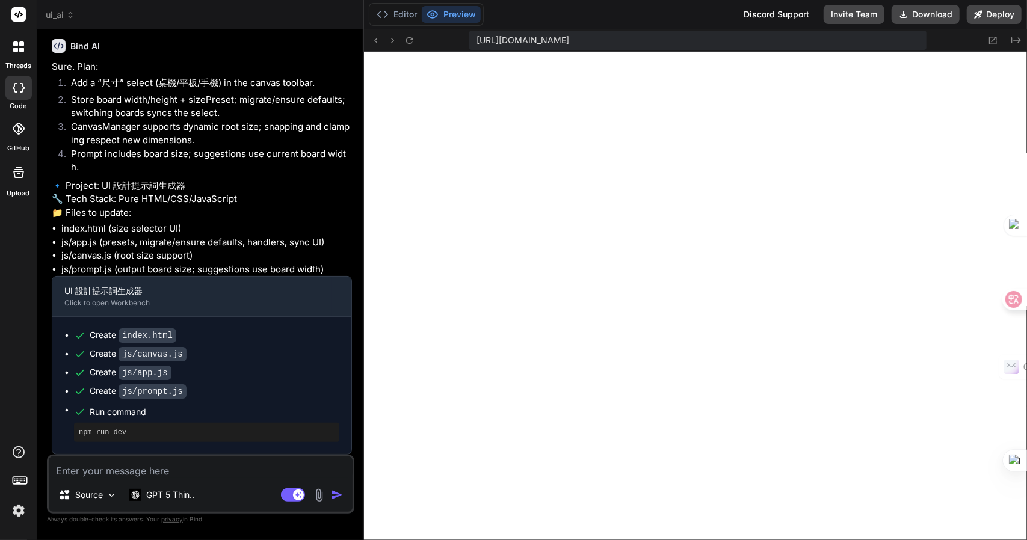
scroll to position [5707, 0]
click at [152, 467] on textarea at bounding box center [201, 468] width 304 height 22
click at [153, 467] on textarea at bounding box center [201, 468] width 304 height 22
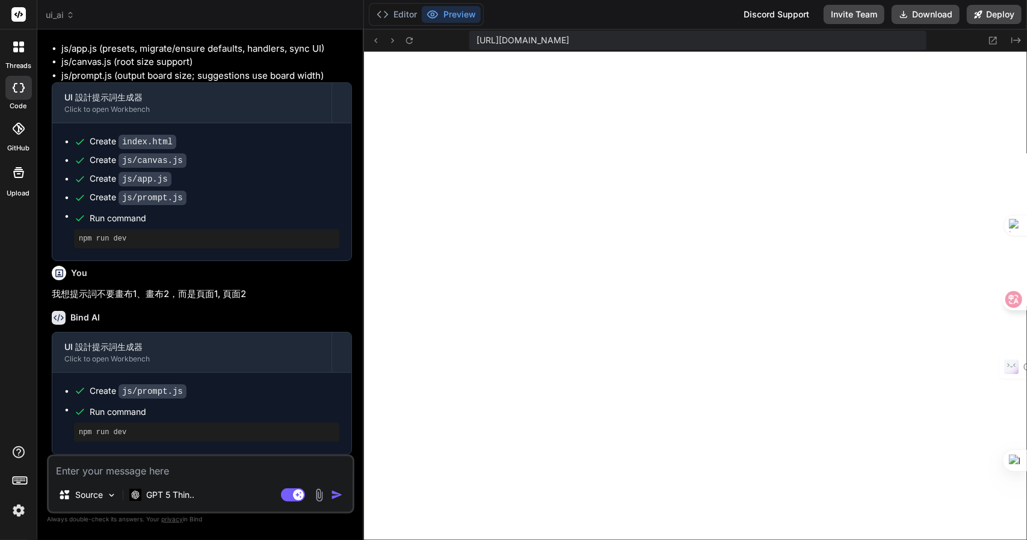
scroll to position [10228, 0]
click at [164, 471] on textarea at bounding box center [201, 468] width 304 height 22
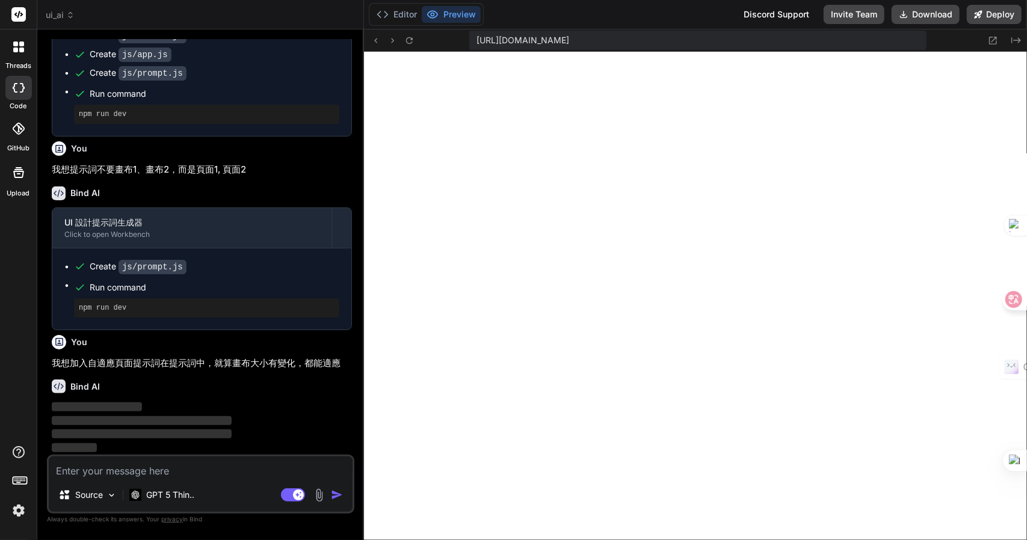
scroll to position [6063, 0]
